Goal: Use online tool/utility: Use online tool/utility

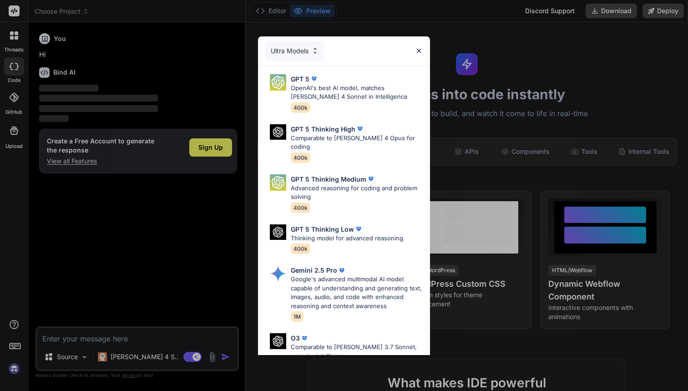
click at [210, 143] on div "Ultra Models GPT 5 OpenAI's best AI model, matches [PERSON_NAME] 4 Sonnet in In…" at bounding box center [344, 195] width 688 height 391
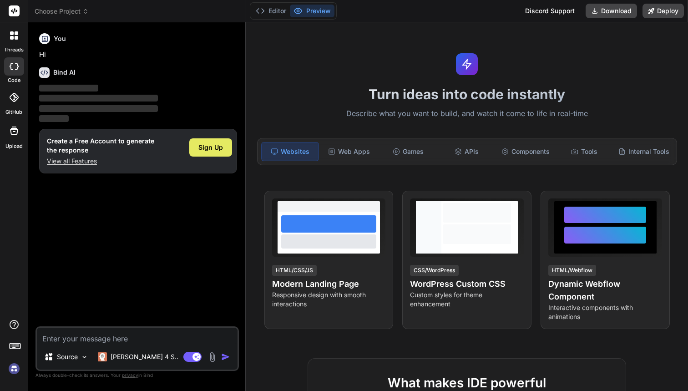
click at [208, 151] on div "Sign Up" at bounding box center [210, 147] width 43 height 18
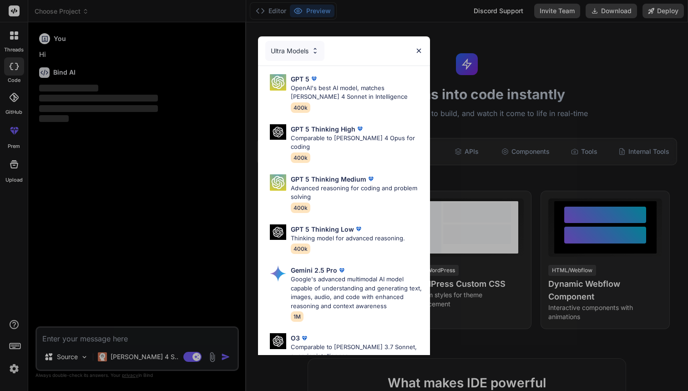
click at [130, 342] on div "Ultra Models GPT 5 OpenAI's best AI model, matches [PERSON_NAME] 4 Sonnet in In…" at bounding box center [344, 195] width 688 height 391
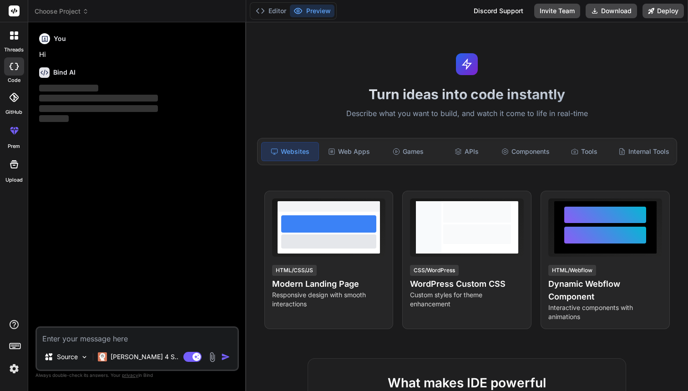
type textarea "x"
click at [127, 337] on textarea at bounding box center [137, 336] width 201 height 16
type textarea "d"
type textarea "x"
type textarea "do"
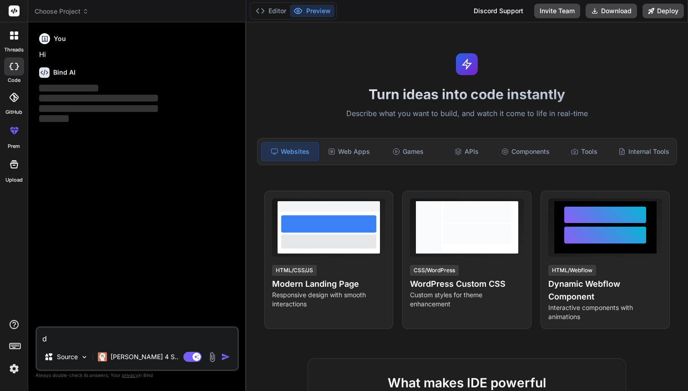
type textarea "x"
type textarea "doc"
type textarea "x"
type textarea "doct"
type textarea "x"
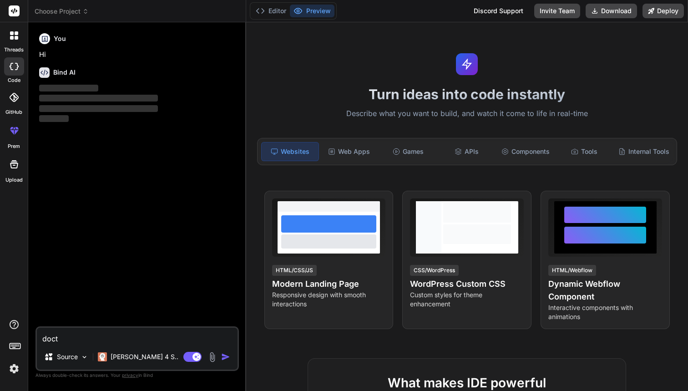
type textarea "docto"
type textarea "x"
type textarea "doctor"
type textarea "x"
type textarea "doctori"
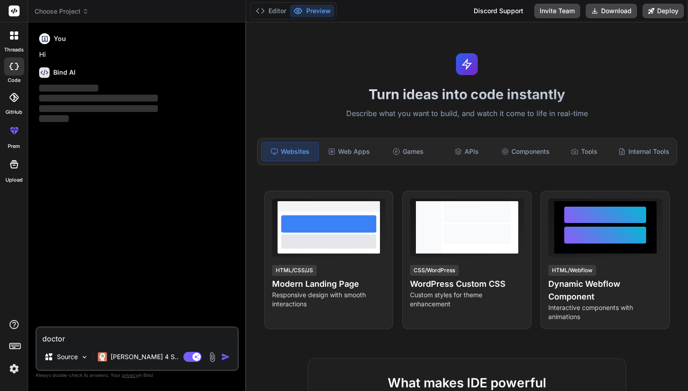
type textarea "x"
type textarea "doctor"
type textarea "x"
type textarea "doctora"
type textarea "x"
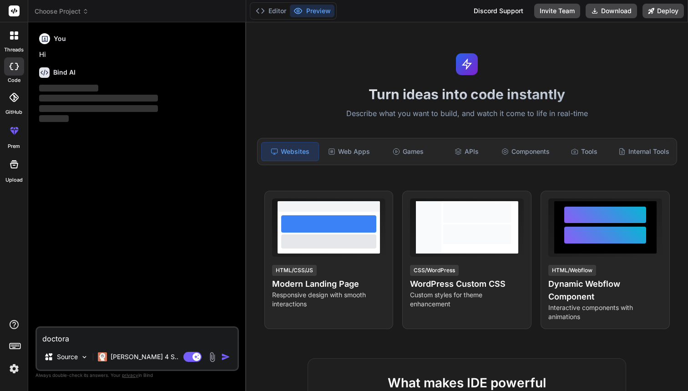
type textarea "doctoral"
type textarea "x"
type textarea "doctorali"
type textarea "x"
type textarea "doctoralia"
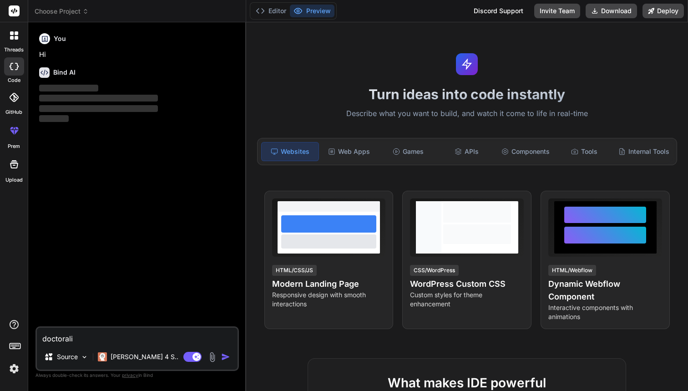
type textarea "x"
type textarea "doctoralia"
type textarea "x"
type textarea "doctoralia c"
type textarea "x"
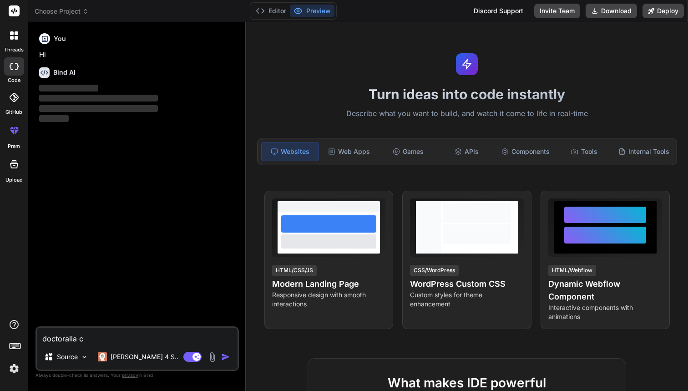
type textarea "doctoralia cl"
type textarea "x"
type textarea "doctoralia clo"
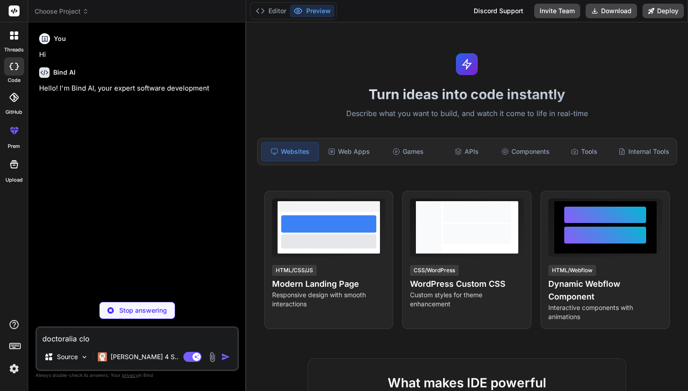
type textarea "x"
type textarea "doctoralia clon"
type textarea "x"
type textarea "doctoralia clo"
type textarea "x"
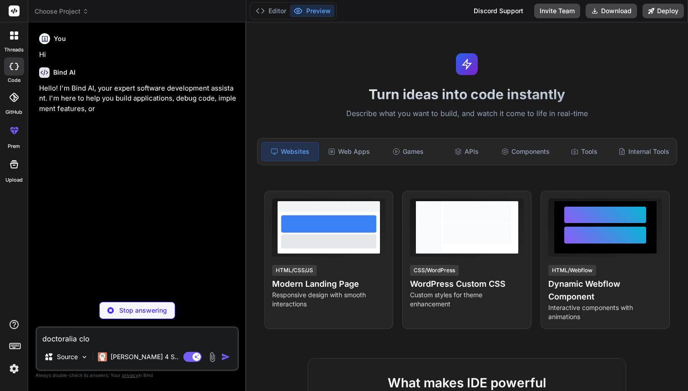
type textarea "doctoralia cl"
type textarea "x"
type textarea "doctoralia c"
type textarea "x"
type textarea "doctoralia c"
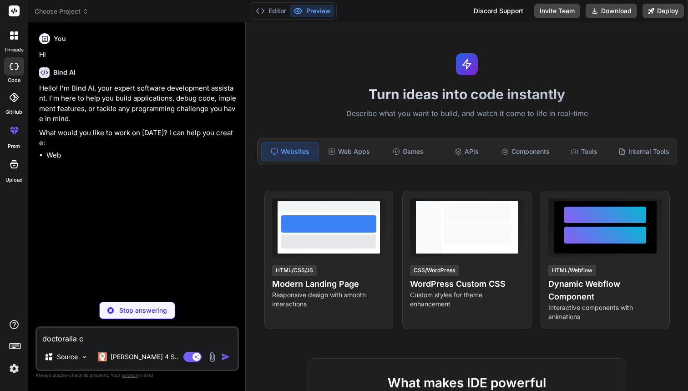
type textarea "x"
type textarea "doctoralia c p"
type textarea "x"
type textarea "doctoralia c pa"
type textarea "x"
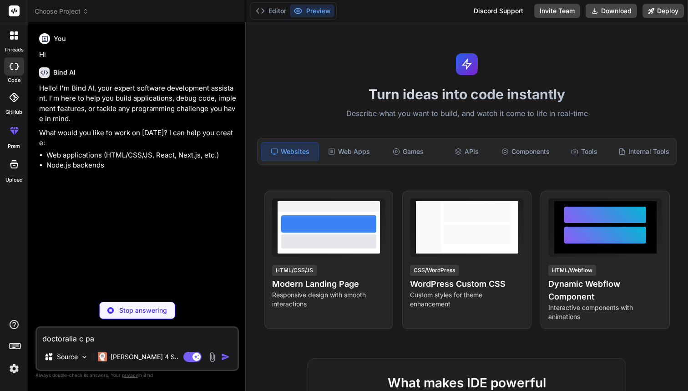
type textarea "doctoralia c par"
type textarea "x"
type textarea "doctoralia c para"
type textarea "x"
type textarea "doctoralia c para"
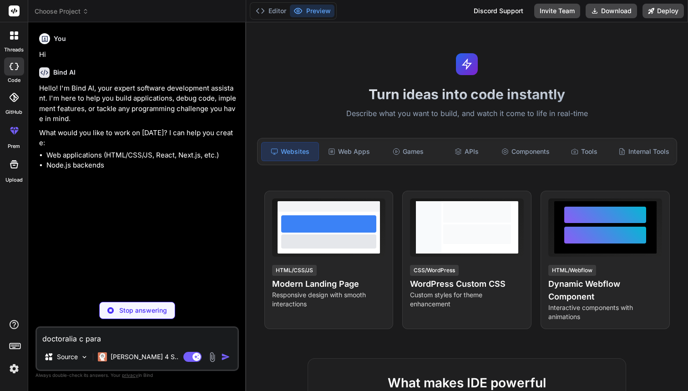
type textarea "x"
type textarea "doctoralia c para d"
type textarea "x"
type textarea "doctoralia c para"
type textarea "x"
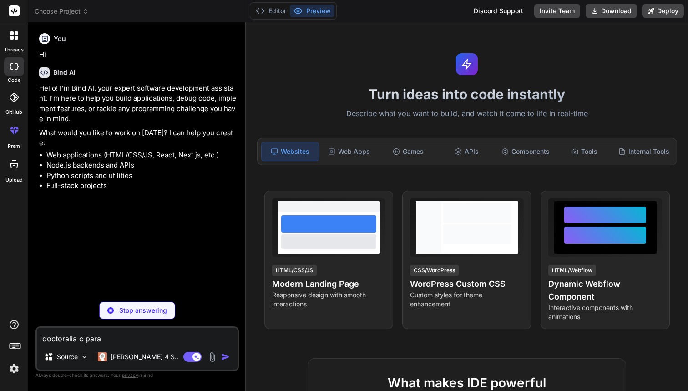
type textarea "doctoralia c para"
type textarea "x"
type textarea "doctoralia c par"
type textarea "x"
type textarea "doctoralia c pa"
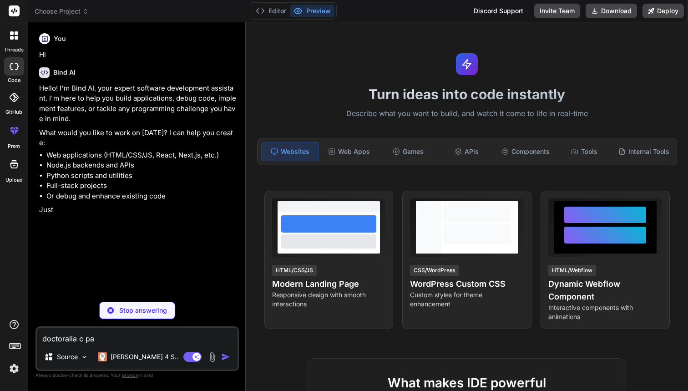
type textarea "x"
type textarea "doctoralia c p"
type textarea "x"
type textarea "doctoralia c"
type textarea "x"
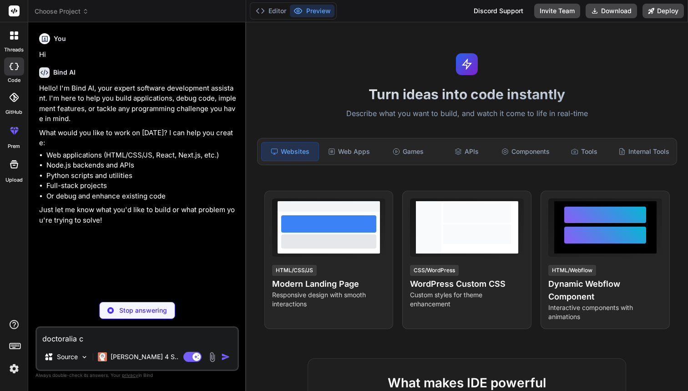
type textarea "doctoralia c"
type textarea "x"
type textarea "doctoralia"
type textarea "x"
type textarea "doctoralia p"
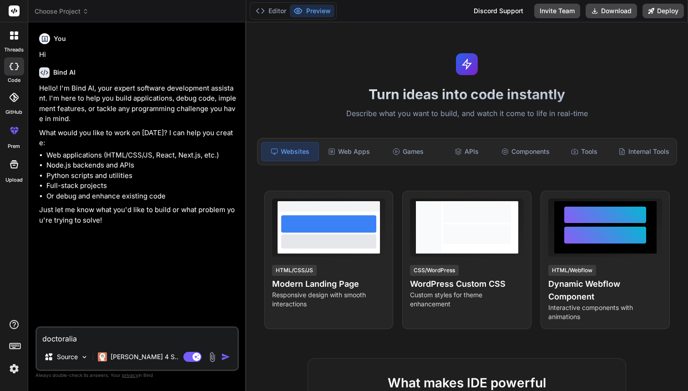
type textarea "x"
type textarea "doctoralia pa"
type textarea "x"
type textarea "doctoralia par"
type textarea "x"
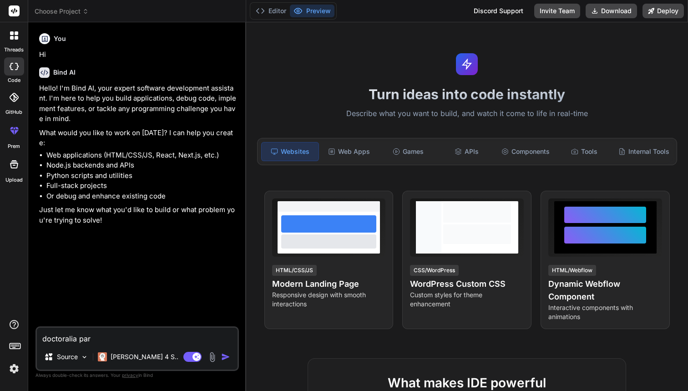
type textarea "doctoralia para"
type textarea "x"
type textarea "doctoralia para"
type textarea "x"
type textarea "doctoralia para d"
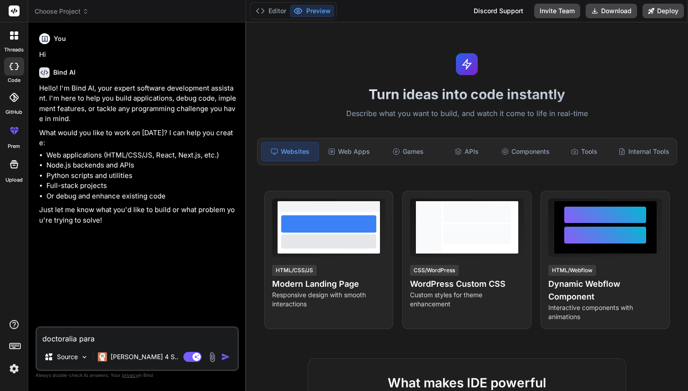
type textarea "x"
type textarea "doctoralia para do"
type textarea "x"
type textarea "doctoralia para doc"
type textarea "x"
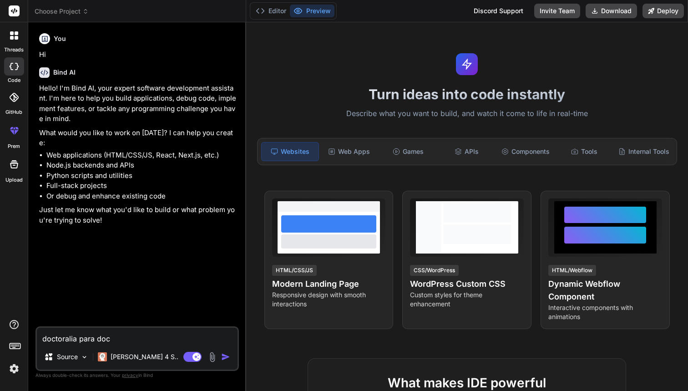
type textarea "doctoralia para doct"
type textarea "x"
type textarea "doctoralia para docto"
type textarea "x"
type textarea "doctoralia para doctor"
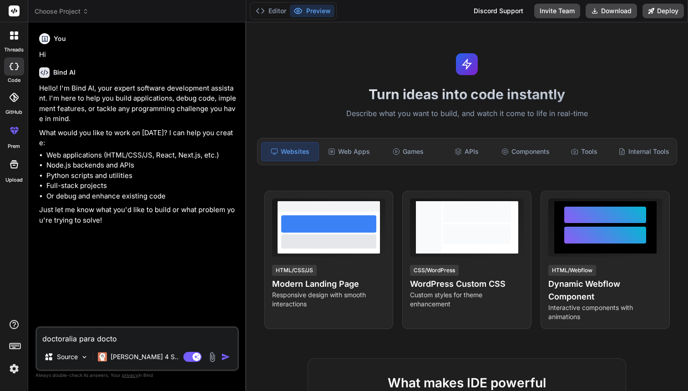
type textarea "x"
type textarea "doctoralia para doctore"
type textarea "x"
type textarea "doctoralia para doctores"
type textarea "x"
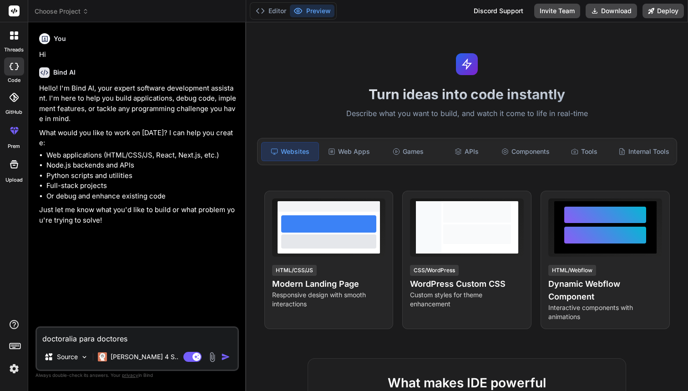
type textarea "doctoralia para doctores"
type textarea "x"
type textarea "doctoralia para doctores c"
type textarea "x"
type textarea "doctoralia para doctores cl"
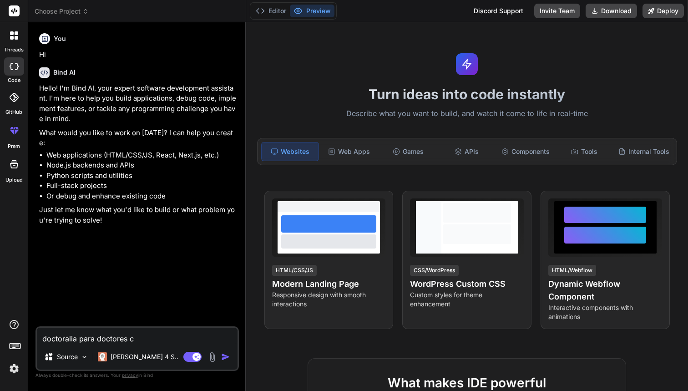
type textarea "x"
type textarea "doctoralia para doctores clo"
type textarea "x"
type textarea "doctoralia para doctores clon"
type textarea "x"
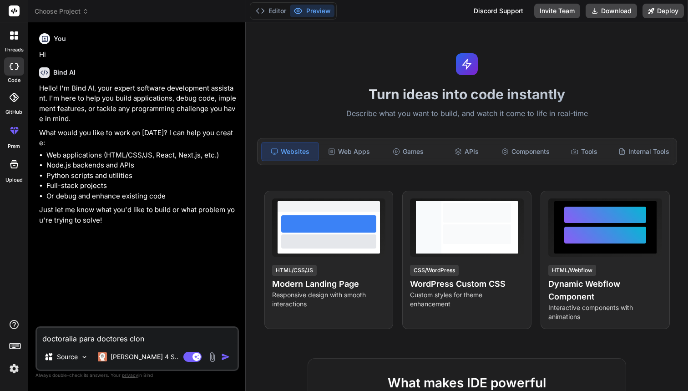
type textarea "doctoralia para doctores clone"
type textarea "x"
type textarea "doctoralia para doctores clone"
type textarea "x"
paste textarea "[URL][DOMAIN_NAME]"
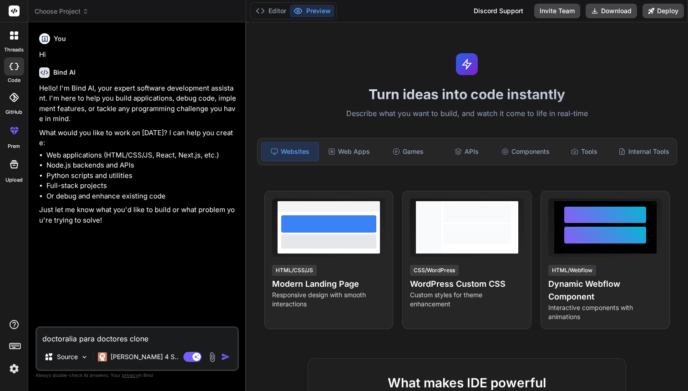
type textarea "doctoralia para doctores clone [URL][DOMAIN_NAME]"
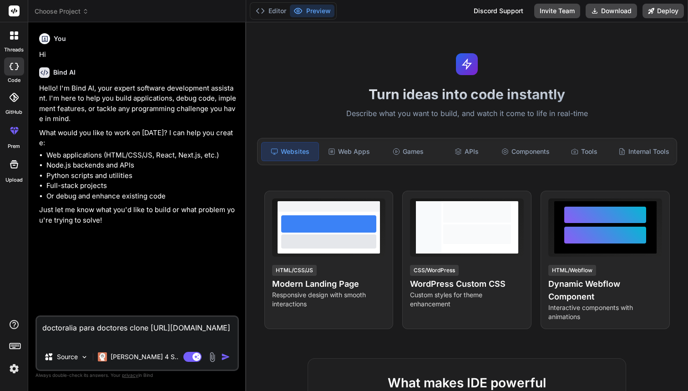
type textarea "x"
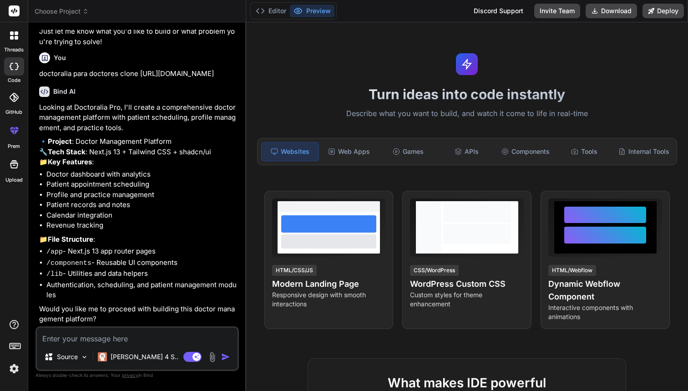
scroll to position [179, 0]
type textarea "x"
type textarea "s"
type textarea "x"
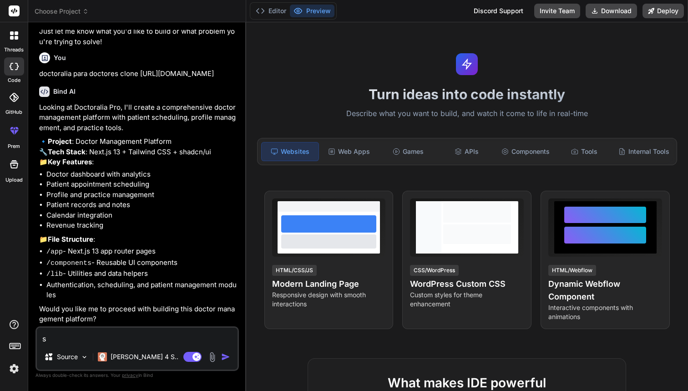
type textarea "si"
type textarea "x"
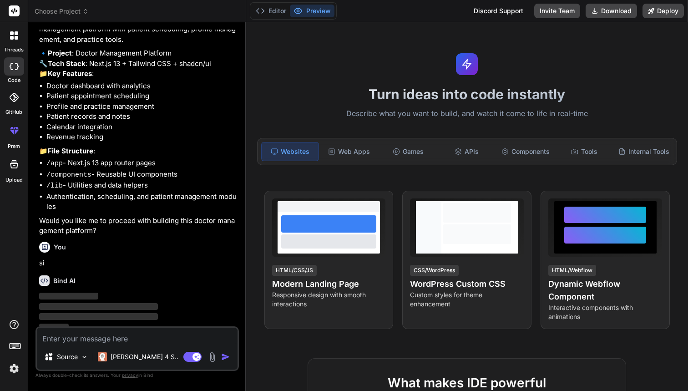
scroll to position [272, 0]
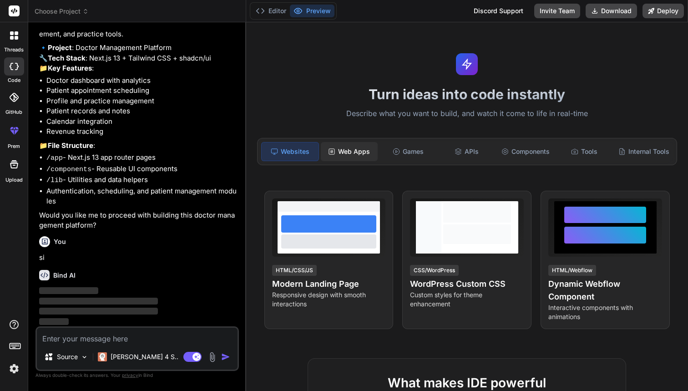
click at [362, 147] on div "Web Apps" at bounding box center [349, 151] width 57 height 19
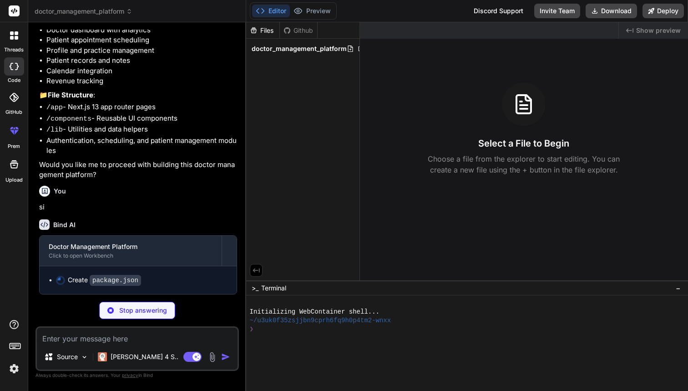
scroll to position [323, 0]
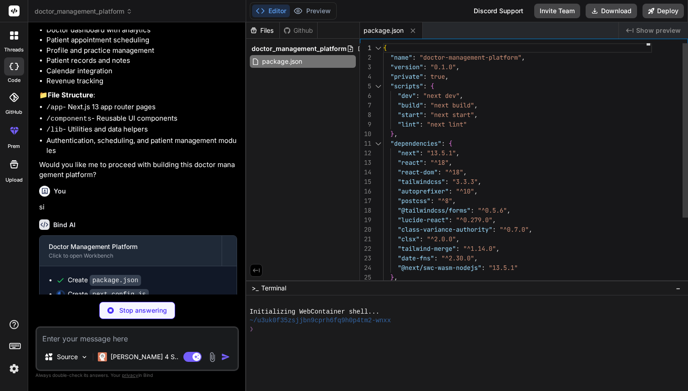
type textarea "x"
type textarea "module.exports = nextConfig"
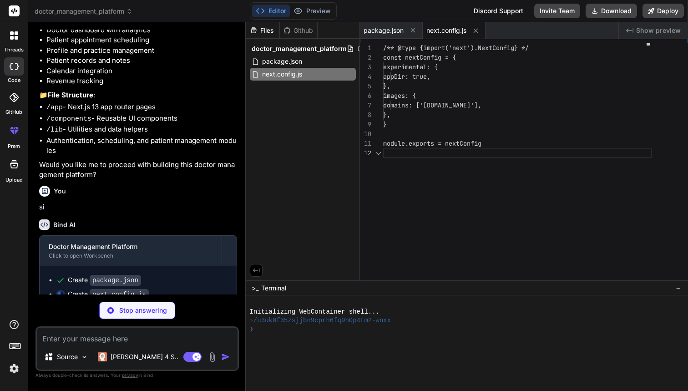
scroll to position [10, 0]
type textarea "x"
type textarea ""accordion-up": "accordion-up 0.2s ease-out", }, }, }, plugins: [require("@tail…"
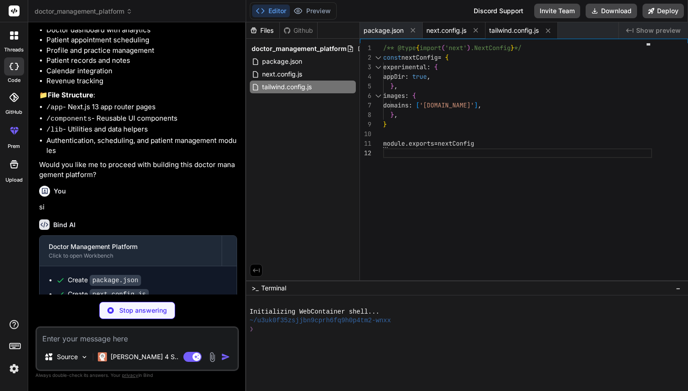
type textarea "x"
type textarea "@layer base { * { @apply border-border; } body { @apply bg-background text-fore…"
type textarea "x"
type textarea "export default function RootLayout({ children }) { return ( <html lang="es"> <b…"
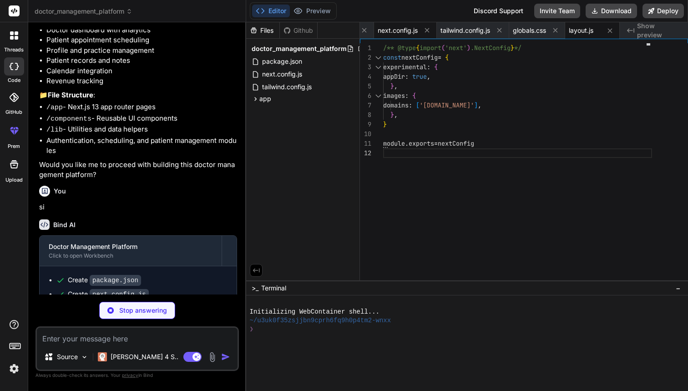
scroll to position [67, 0]
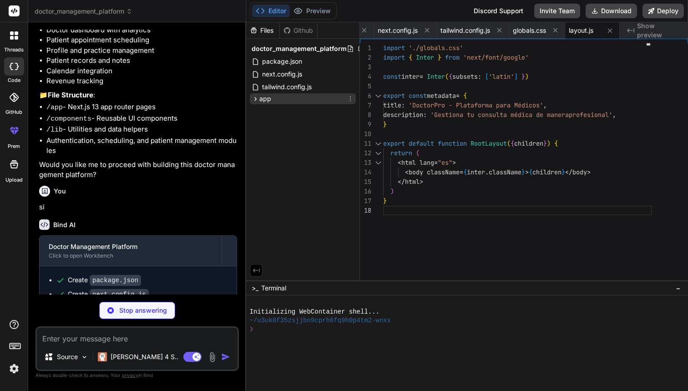
click at [258, 95] on icon at bounding box center [256, 99] width 8 height 8
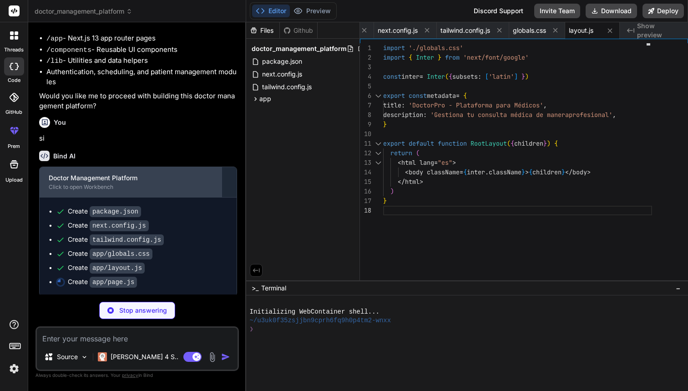
scroll to position [391, 0]
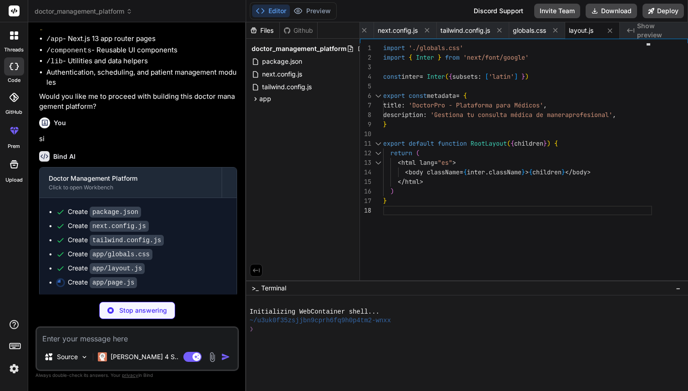
type textarea "x"
type textarea "</div> ) }"
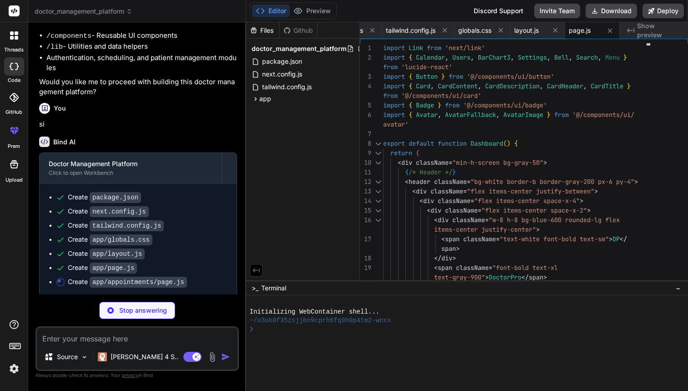
scroll to position [405, 0]
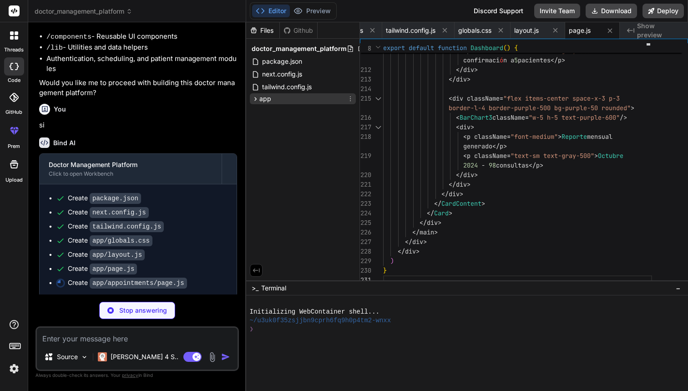
click at [254, 100] on icon at bounding box center [256, 99] width 8 height 8
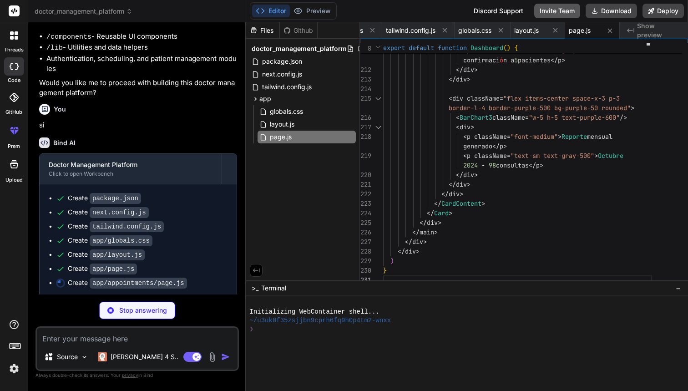
scroll to position [0, 161]
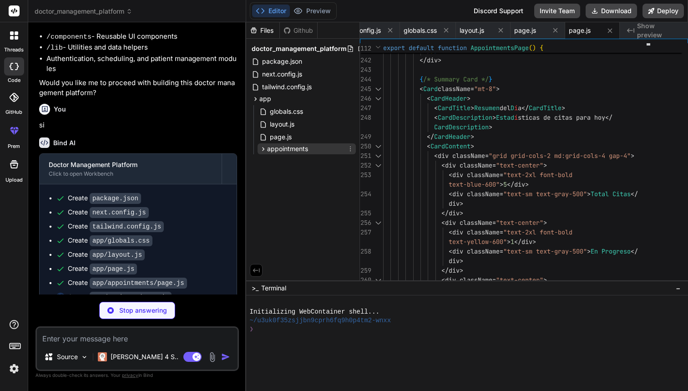
click at [260, 151] on icon at bounding box center [263, 149] width 8 height 8
click at [254, 97] on icon at bounding box center [256, 99] width 8 height 8
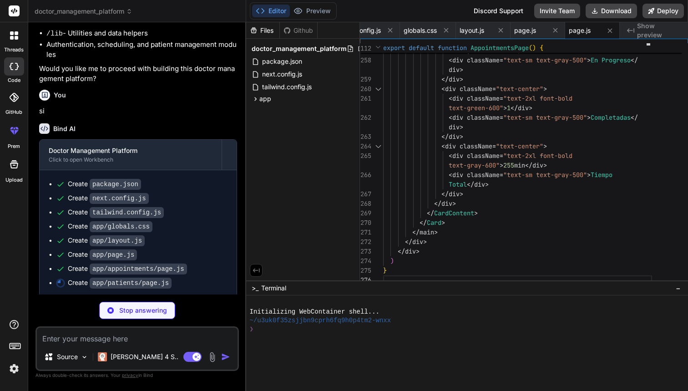
scroll to position [418, 0]
type textarea "x"
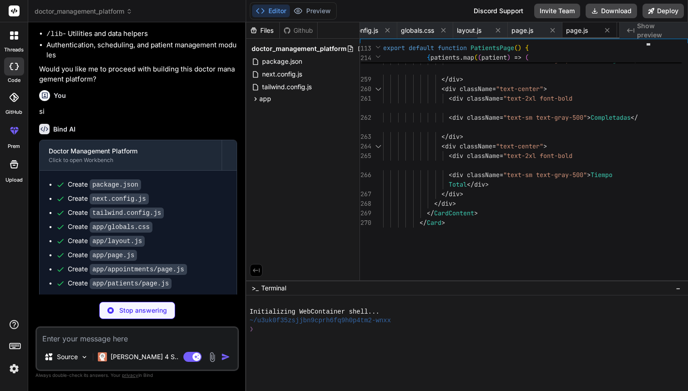
type textarea "x"
type textarea "}"
type textarea "x"
type textarea "</aside> ) }"
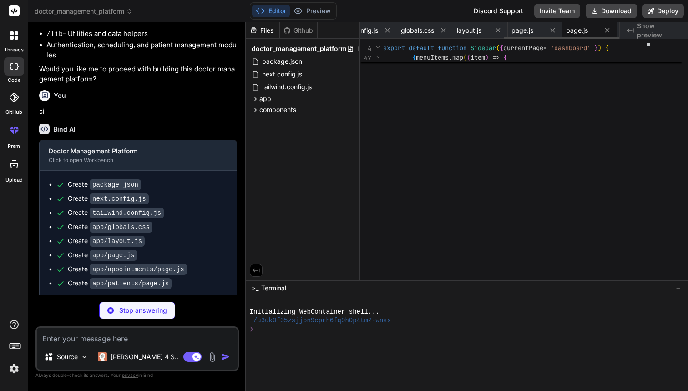
type textarea "x"
type textarea "q=80" /> <AvatarFallback>DR</AvatarFallback> </Avatar> </div> </div> </header> …"
type textarea "x"
type textarea "/> ) }) Button.displayName = "Button" export { Button }"
type textarea "x"
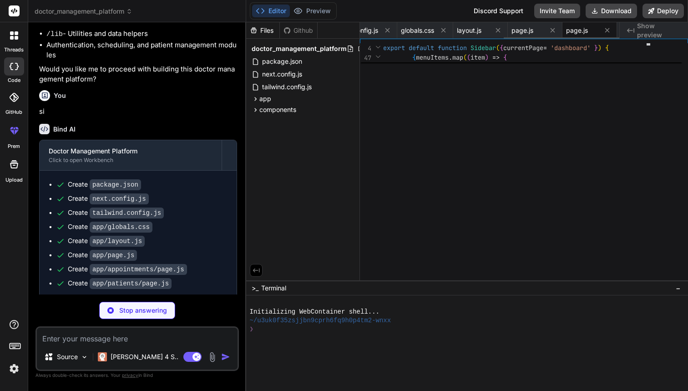
type textarea ")) CardFooter.displayName = "CardFooter" export { Card, CardHeader, CardFooter,…"
type textarea "x"
type textarea "variants[variant], className )} {...props} /> ) } export { Badge }"
type textarea "x"
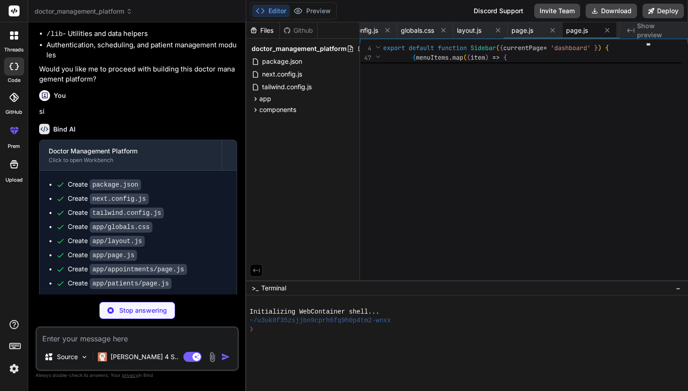
type textarea "import { clsx } from "clsx" import { twMerge } from "tailwind-merge" export fun…"
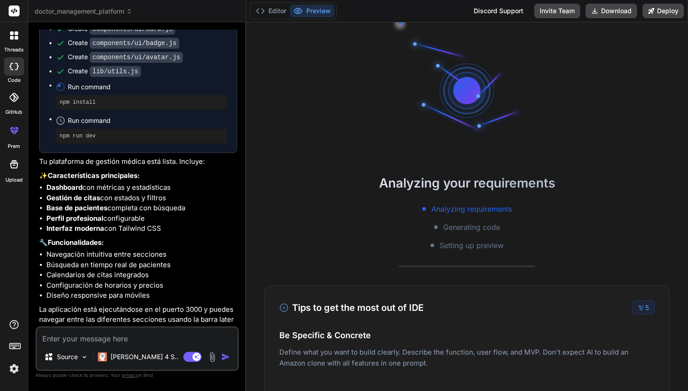
scroll to position [0, 0]
click at [462, 127] on div at bounding box center [467, 90] width 137 height 137
click at [177, 333] on textarea at bounding box center [137, 336] width 201 height 16
click at [98, 99] on pre "npm install" at bounding box center [142, 102] width 164 height 7
click at [81, 99] on pre "npm install" at bounding box center [142, 102] width 164 height 7
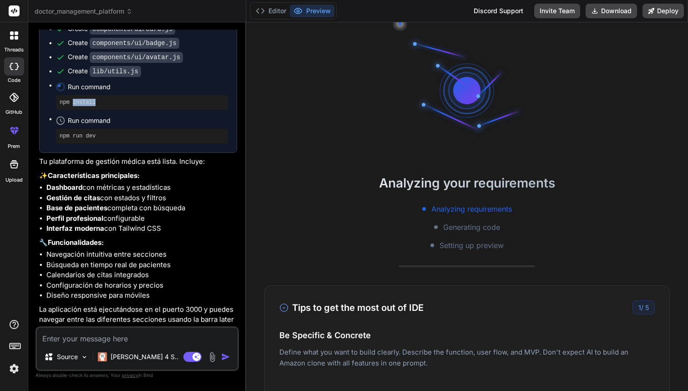
click at [81, 99] on pre "npm install" at bounding box center [142, 102] width 164 height 7
click at [280, 8] on button "Editor" at bounding box center [271, 11] width 38 height 13
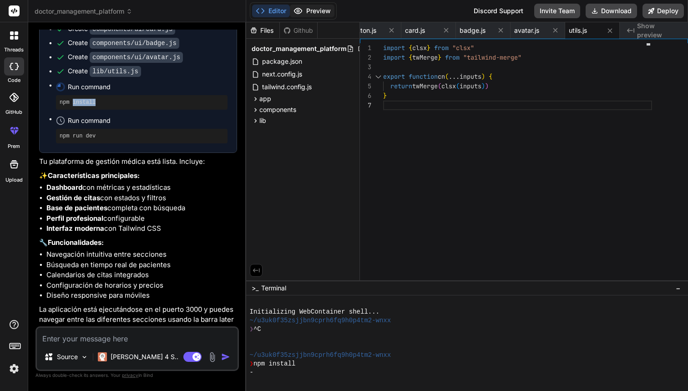
click at [315, 13] on button "Preview" at bounding box center [312, 11] width 45 height 13
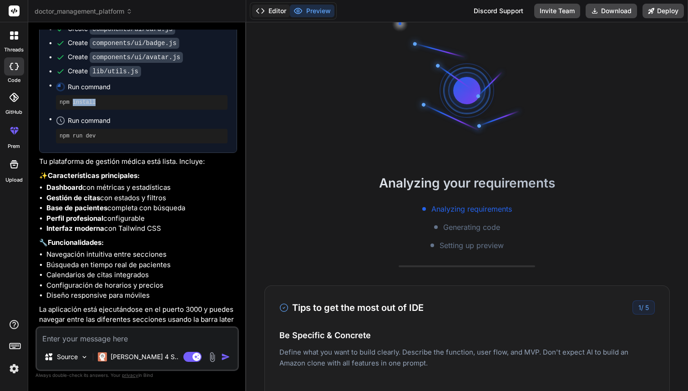
click at [269, 13] on button "Editor" at bounding box center [271, 11] width 38 height 13
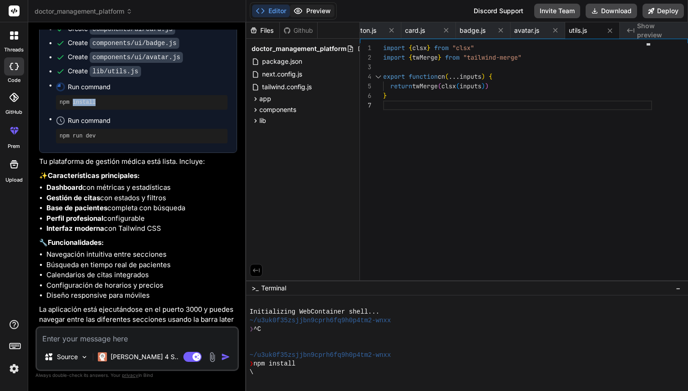
click at [313, 10] on button "Preview" at bounding box center [312, 11] width 45 height 13
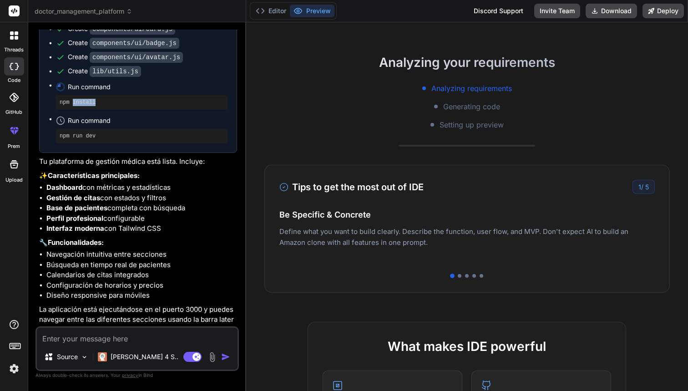
scroll to position [124, 0]
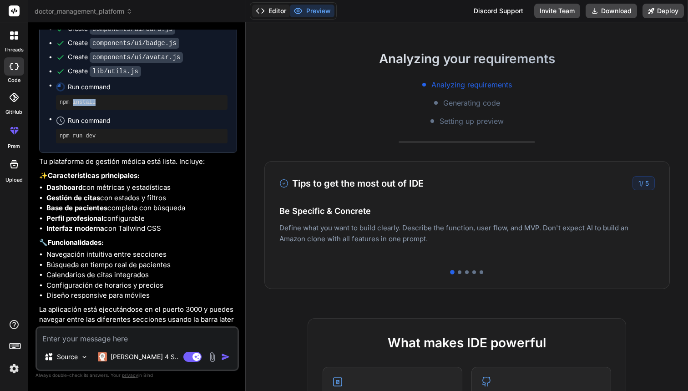
click at [279, 10] on button "Editor" at bounding box center [271, 11] width 38 height 13
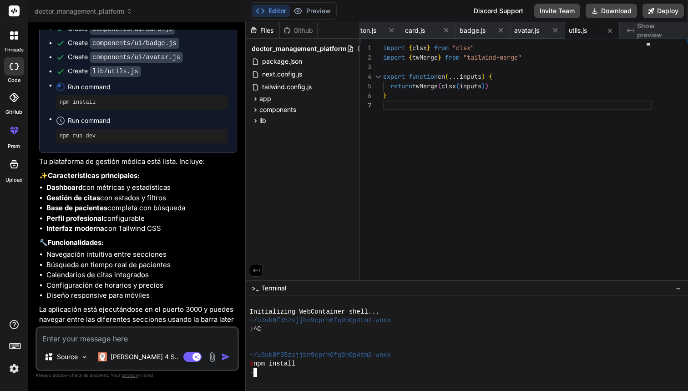
click at [272, 378] on div at bounding box center [463, 381] width 426 height 9
type textarea "x"
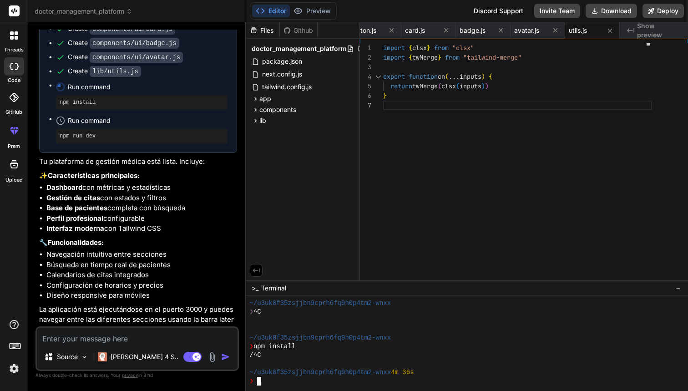
scroll to position [17, 0]
type textarea "x"
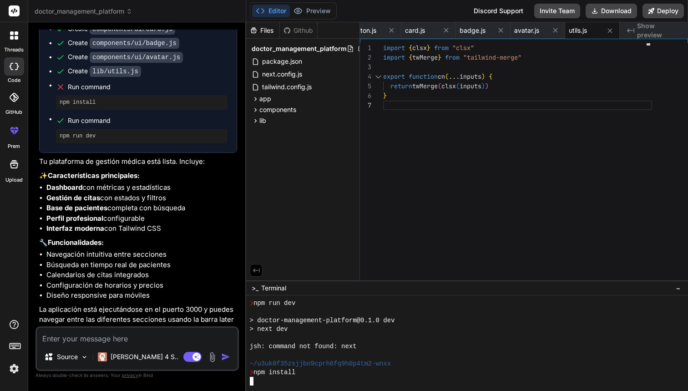
scroll to position [173, 0]
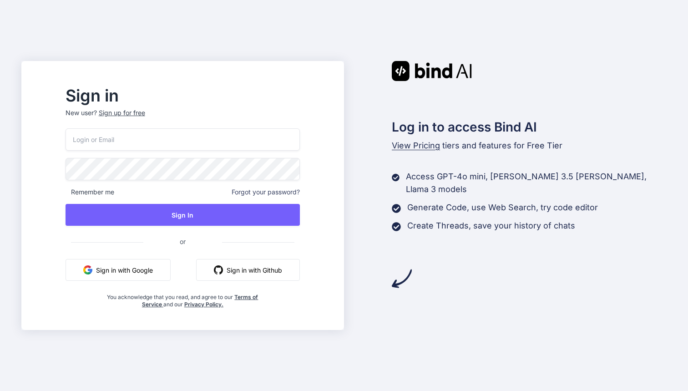
click at [165, 284] on div "Remember me Forgot your password? Sign In or Sign in with Google Sign in with G…" at bounding box center [183, 218] width 234 height 180
click at [171, 270] on button "Sign in with Google" at bounding box center [118, 270] width 105 height 22
